Goal: Task Accomplishment & Management: Manage account settings

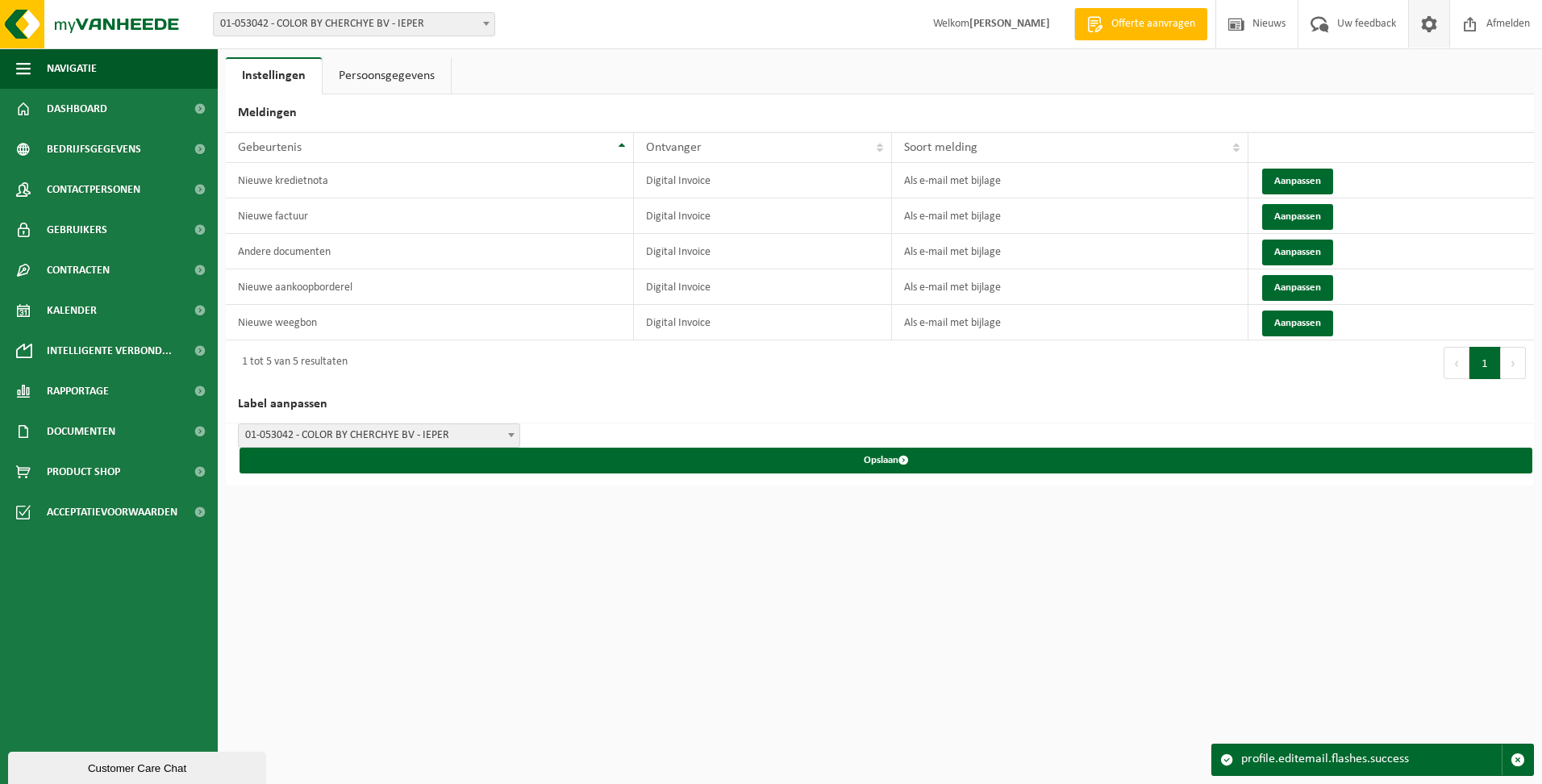
click at [413, 71] on link "Persoonsgegevens" at bounding box center [386, 76] width 128 height 37
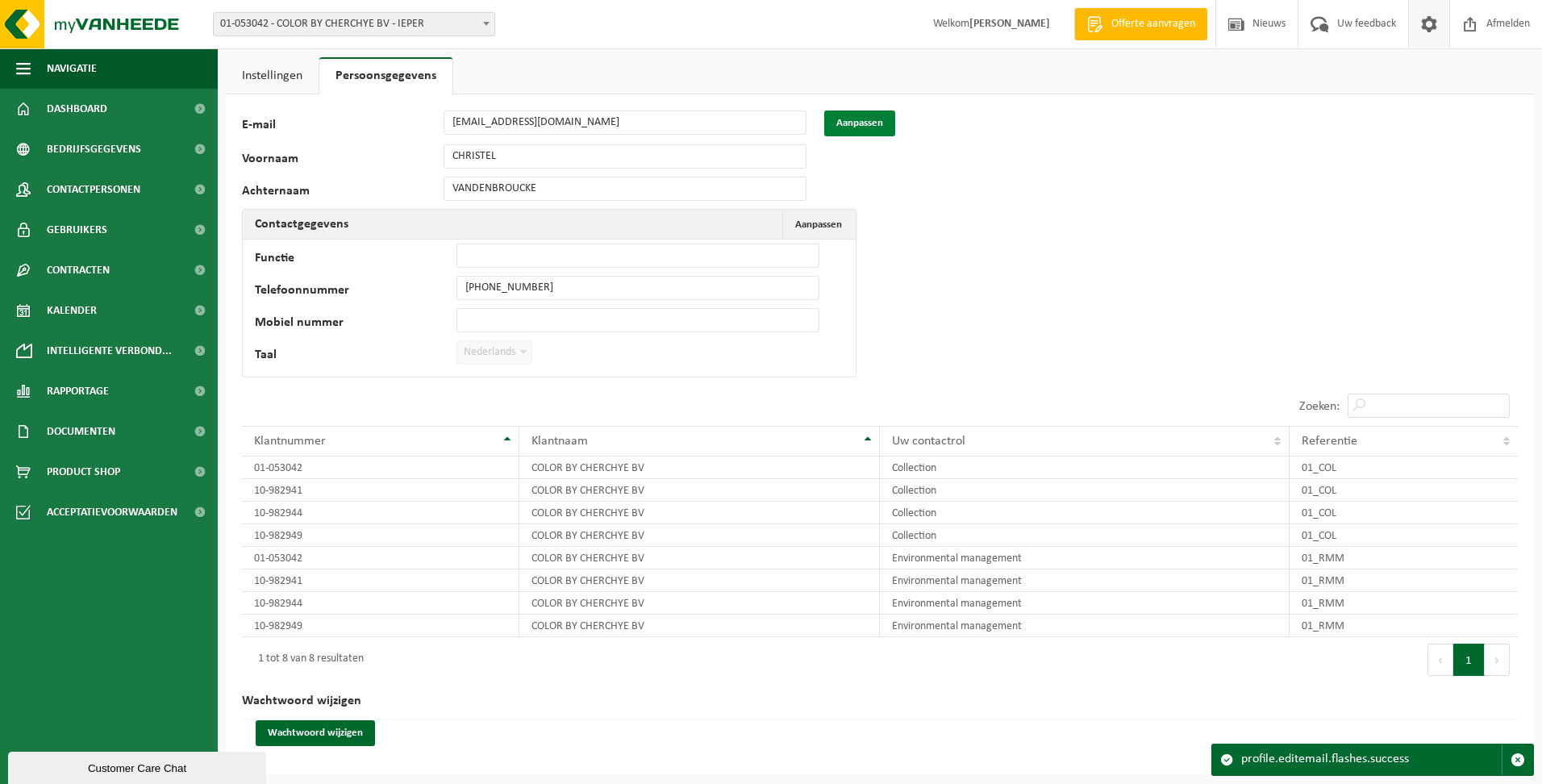
click at [839, 120] on button "Aanpassen" at bounding box center [859, 124] width 71 height 26
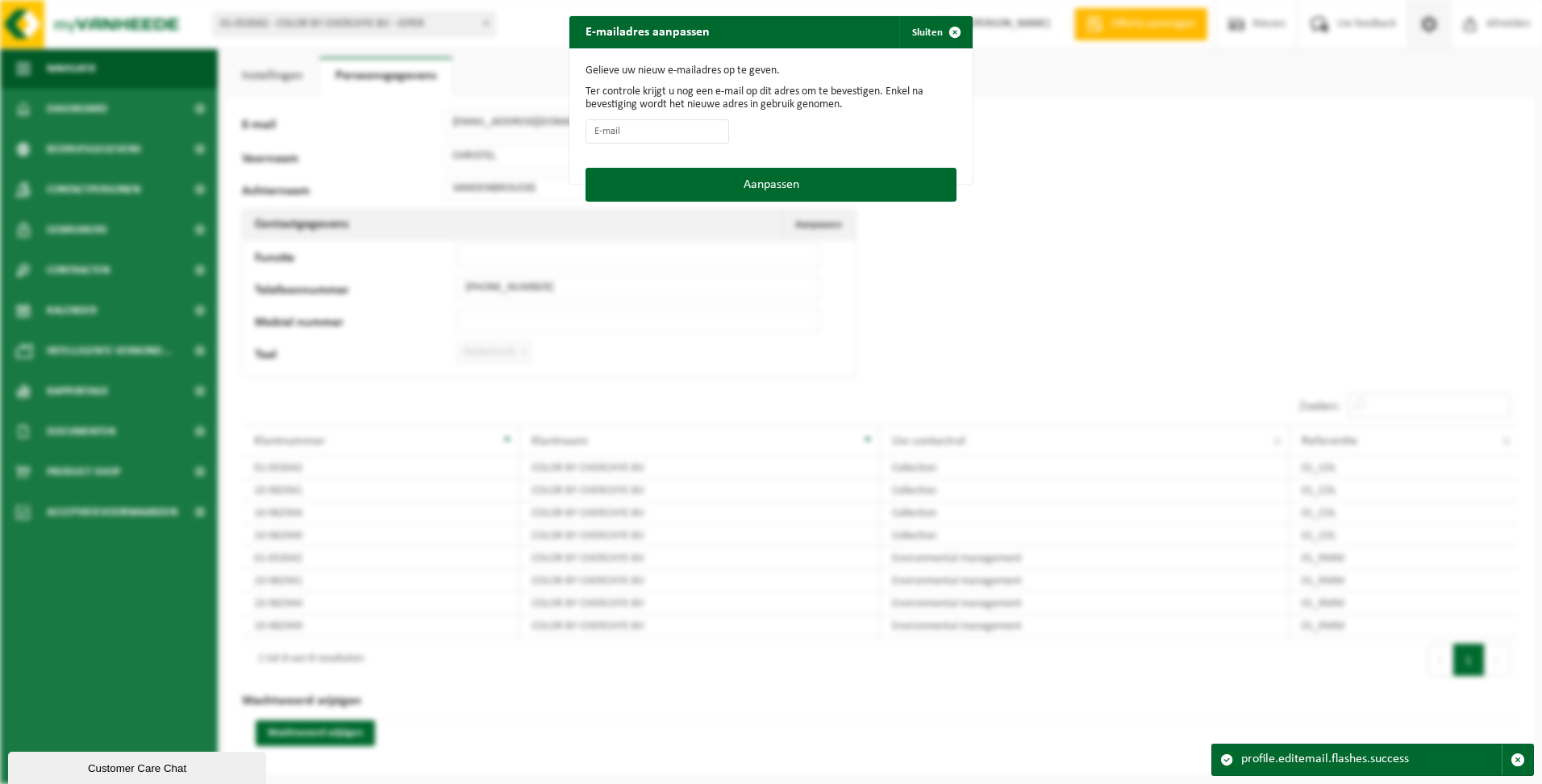
click at [940, 146] on form "Gelieve uw nieuw e-mailadres op te geven. Ter controle krijgt u nog een e-mail …" at bounding box center [770, 108] width 371 height 87
click at [953, 33] on span "button" at bounding box center [955, 32] width 33 height 33
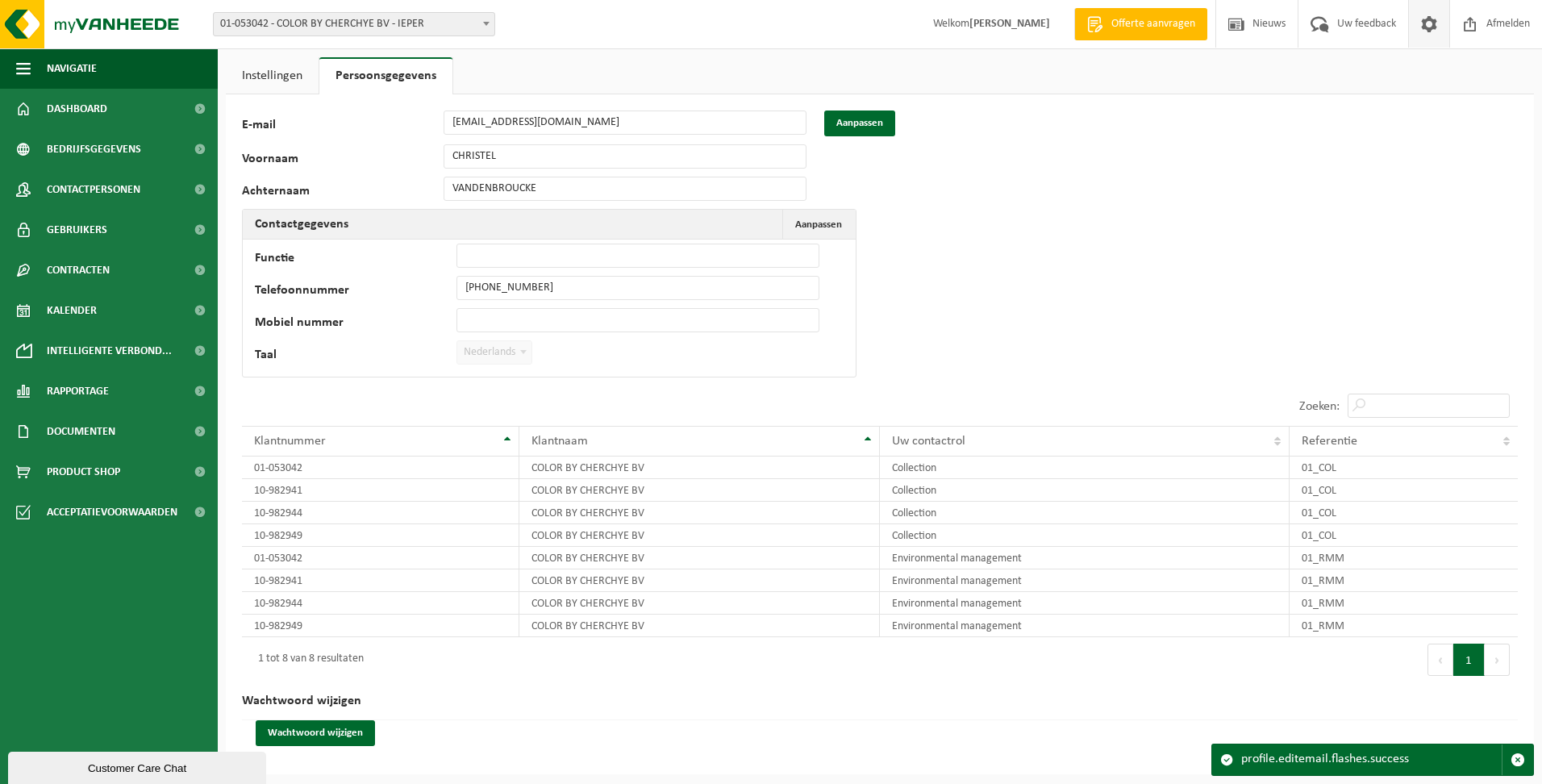
click at [1128, 154] on div "14420 E-mail [EMAIL_ADDRESS][DOMAIN_NAME] Aanpassen Voornaam CHRISTEL Achternaa…" at bounding box center [880, 435] width 1308 height 680
click at [284, 72] on link "Instellingen" at bounding box center [272, 76] width 93 height 37
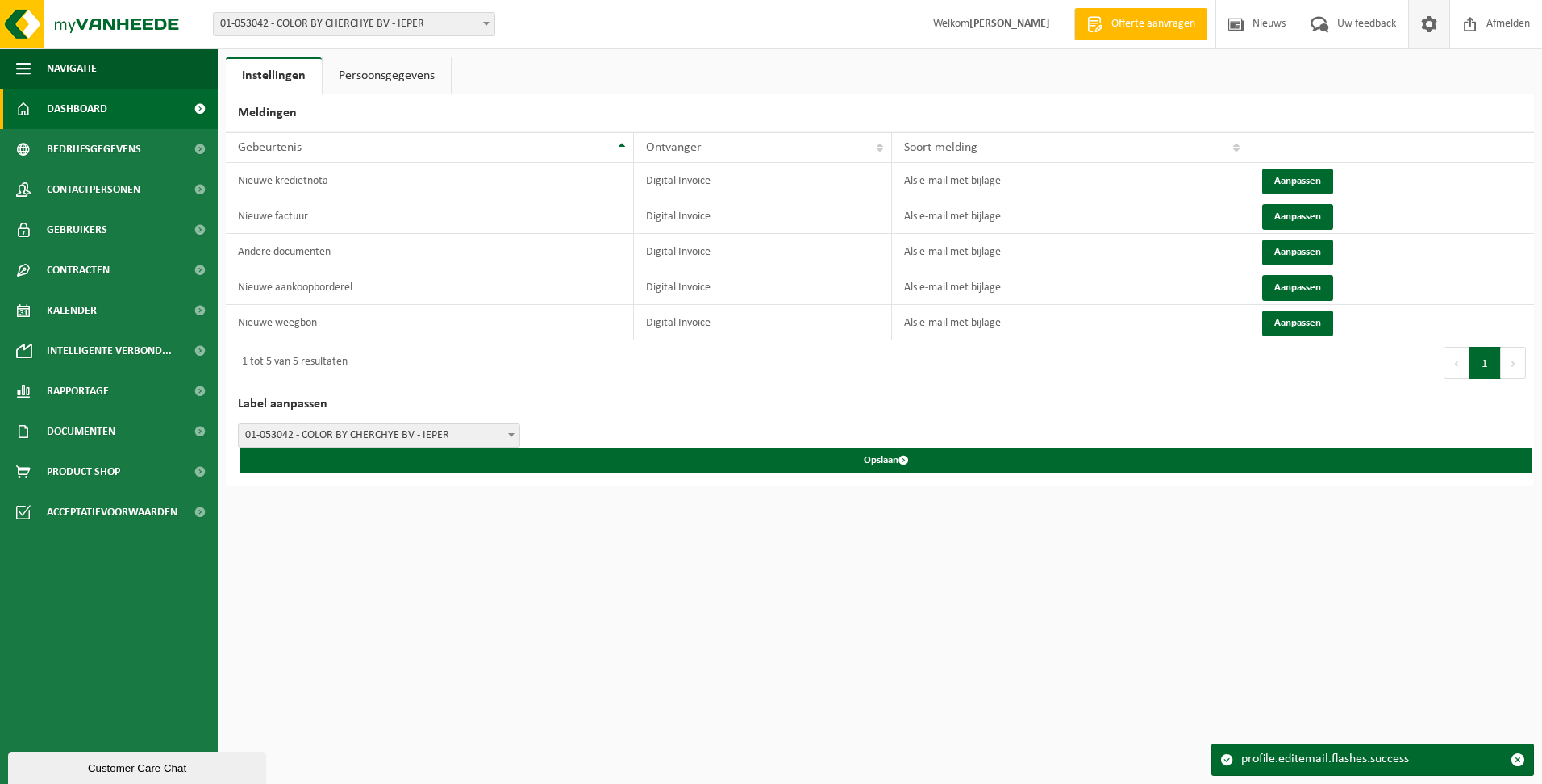
click at [129, 106] on link "Dashboard" at bounding box center [109, 109] width 217 height 40
